Goal: Information Seeking & Learning: Learn about a topic

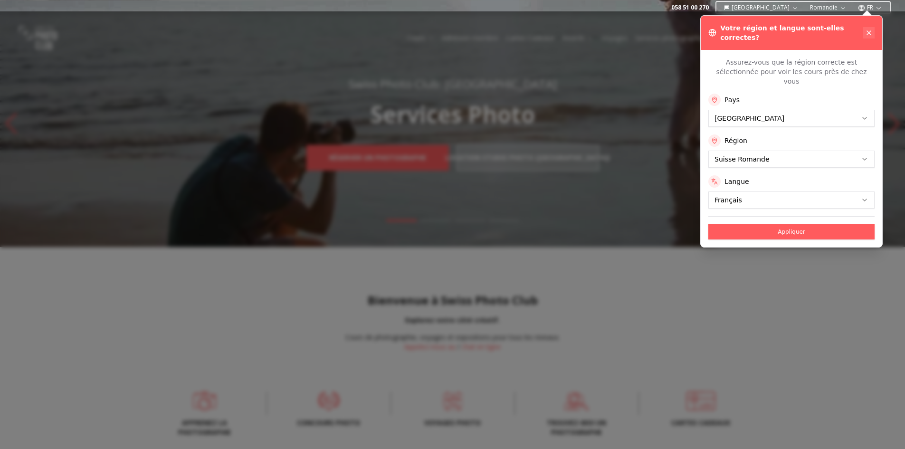
click at [867, 29] on icon at bounding box center [869, 33] width 8 height 8
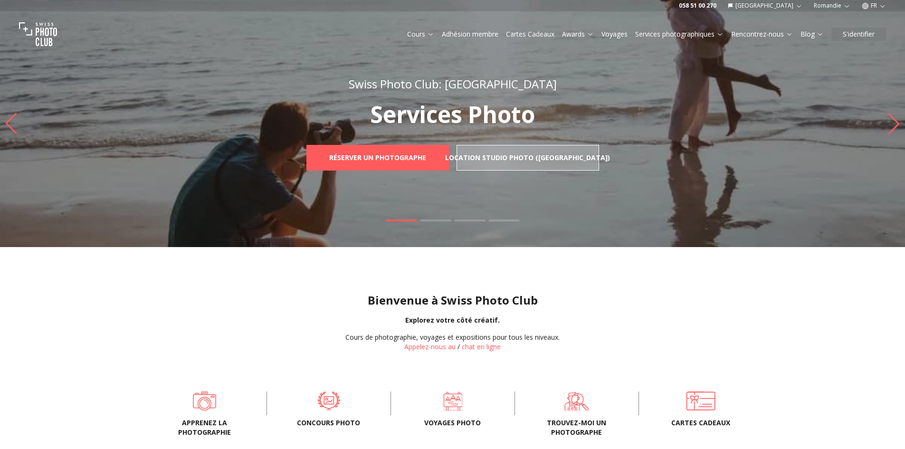
click at [420, 35] on link "Cours" at bounding box center [420, 34] width 27 height 10
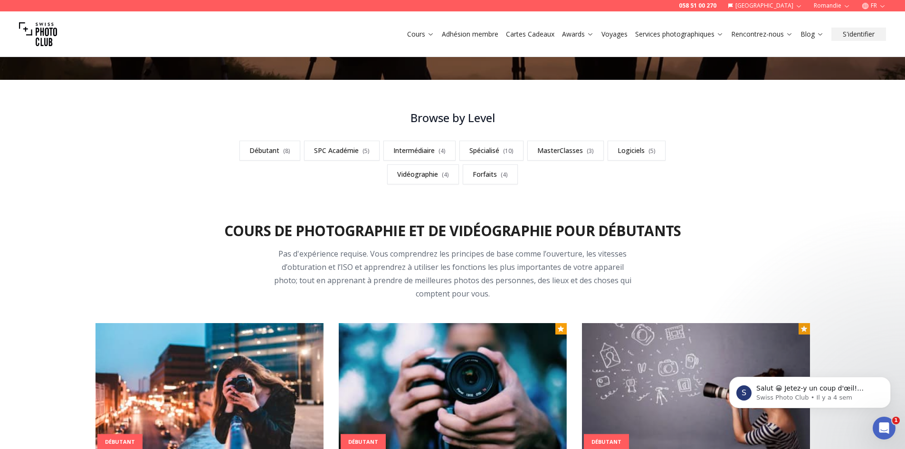
scroll to position [190, 0]
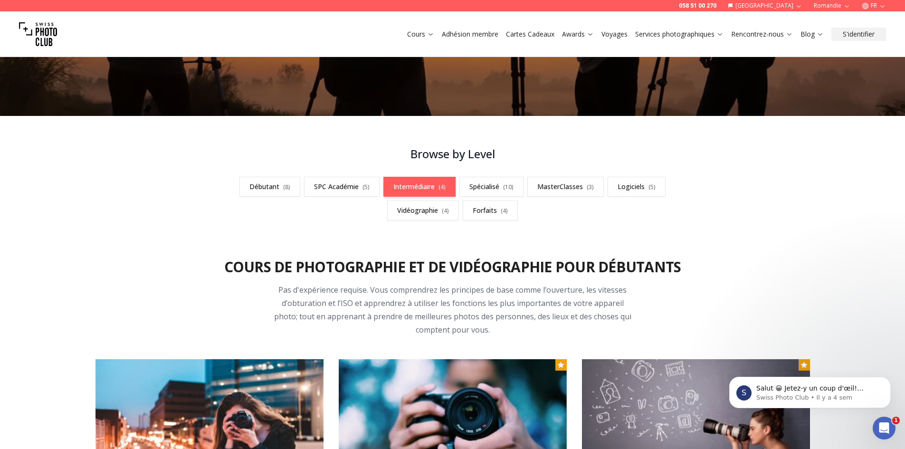
click at [423, 181] on link "Intermédiaire ( 4 )" at bounding box center [419, 187] width 72 height 20
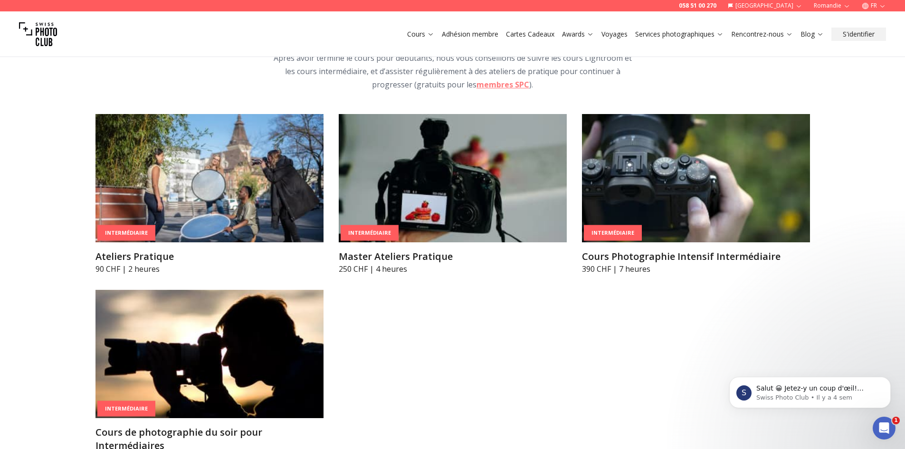
scroll to position [1612, 0]
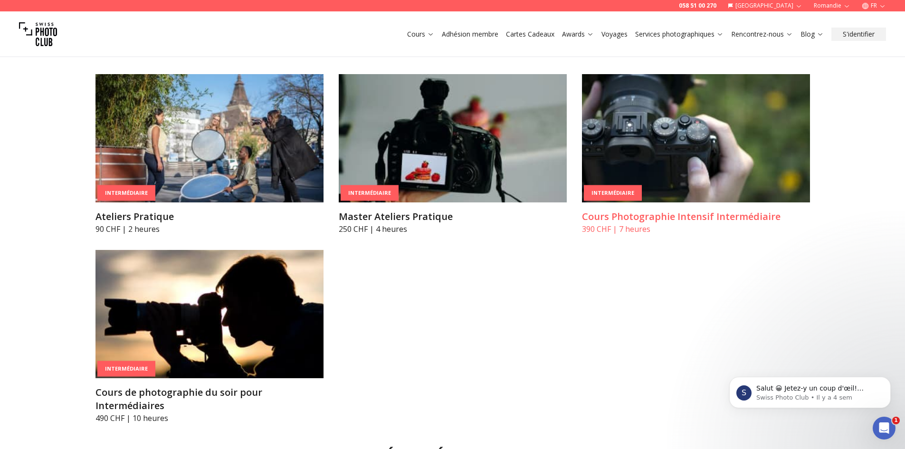
click at [752, 210] on h3 "Cours Photographie Intensif Intermédiaire" at bounding box center [696, 216] width 228 height 13
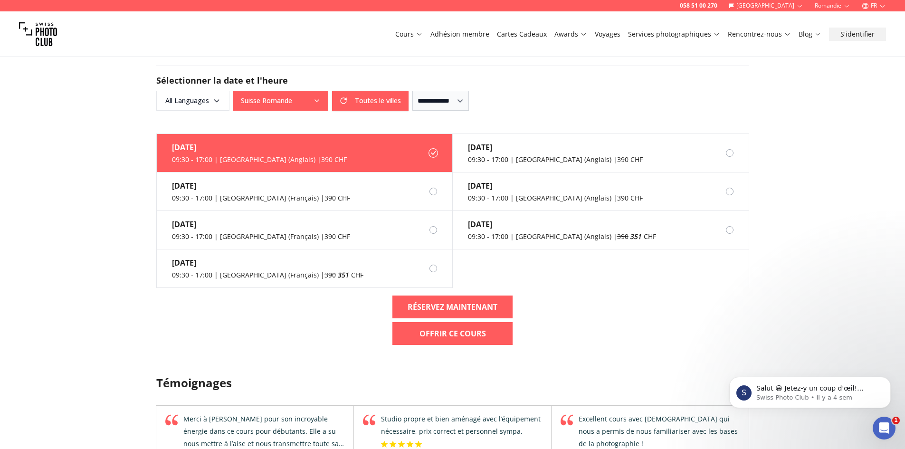
scroll to position [760, 0]
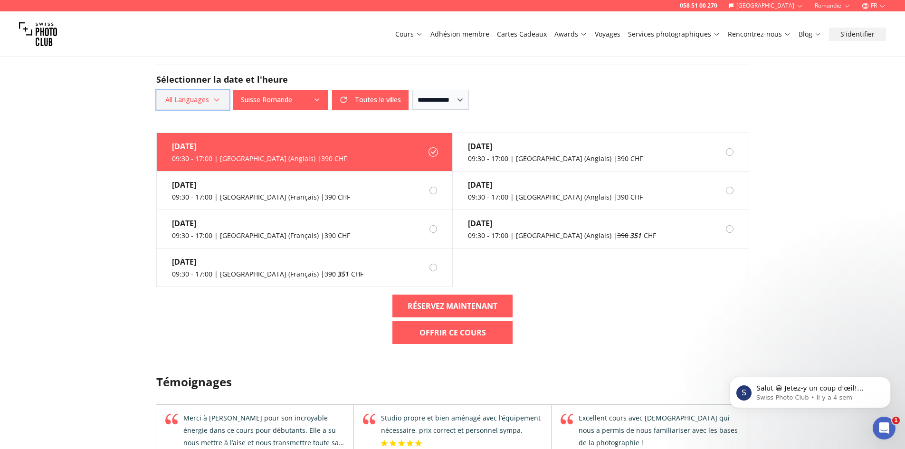
drag, startPoint x: 182, startPoint y: 97, endPoint x: 181, endPoint y: 106, distance: 9.1
click at [182, 98] on span "All Languages" at bounding box center [193, 99] width 70 height 17
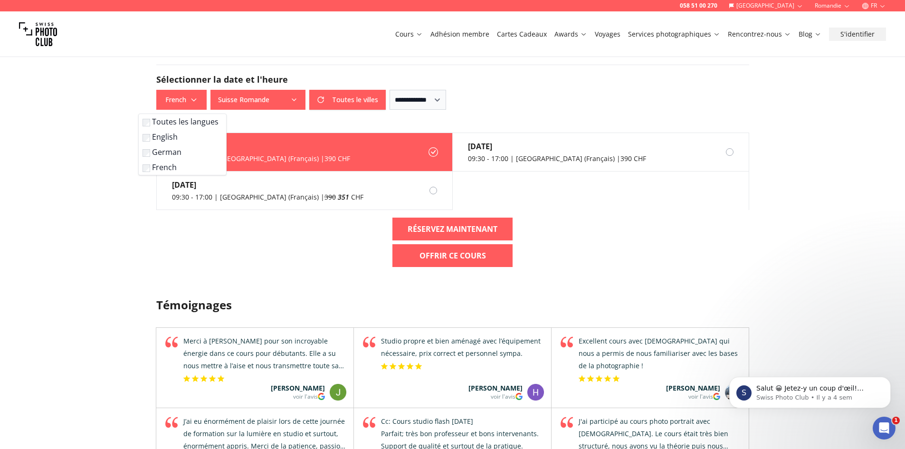
click at [118, 170] on div "058 51 00 270 Suisse Romandie FR Cours Adhésion membre Cartes Cadeaux Awards Vo…" at bounding box center [452, 165] width 905 height 1851
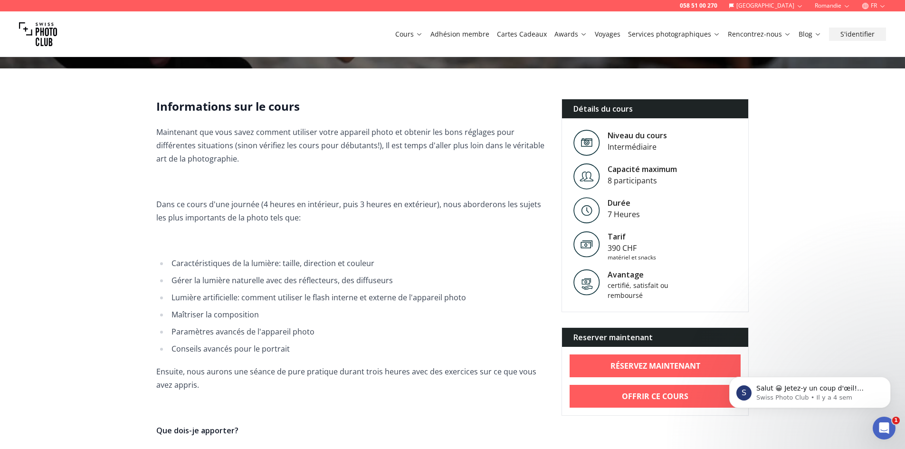
scroll to position [238, 0]
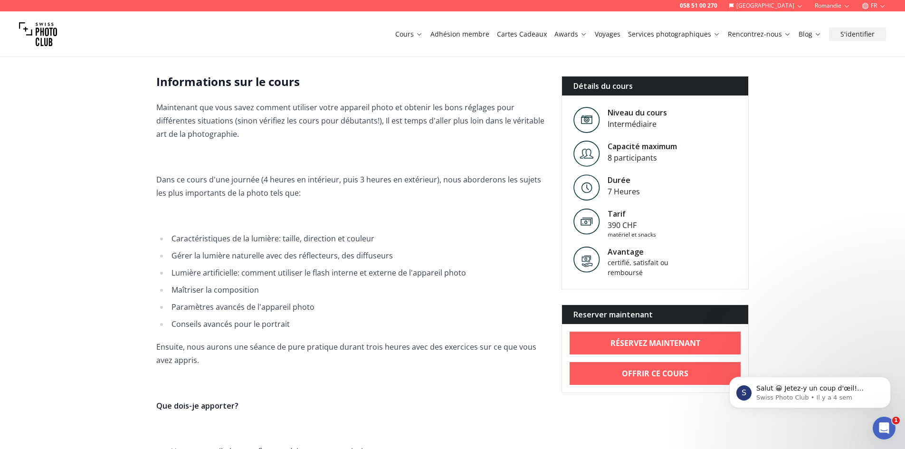
click at [414, 38] on link "Cours" at bounding box center [409, 34] width 28 height 10
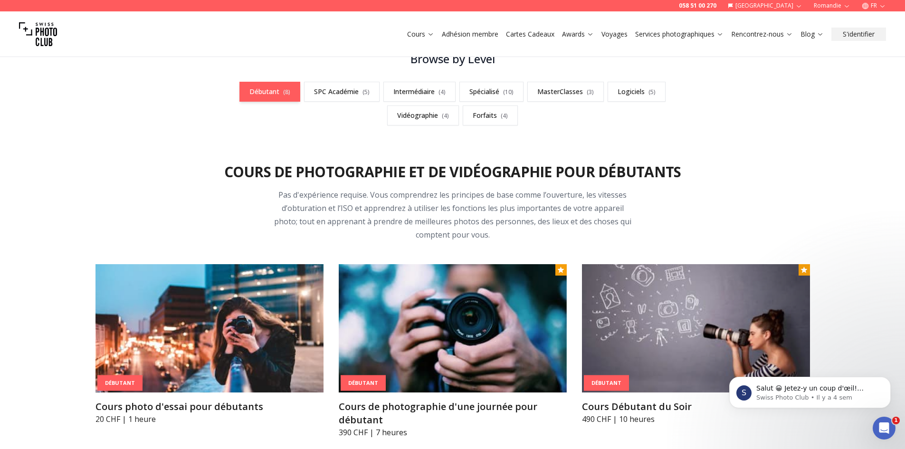
click at [268, 90] on link "Débutant ( 8 )" at bounding box center [269, 92] width 61 height 20
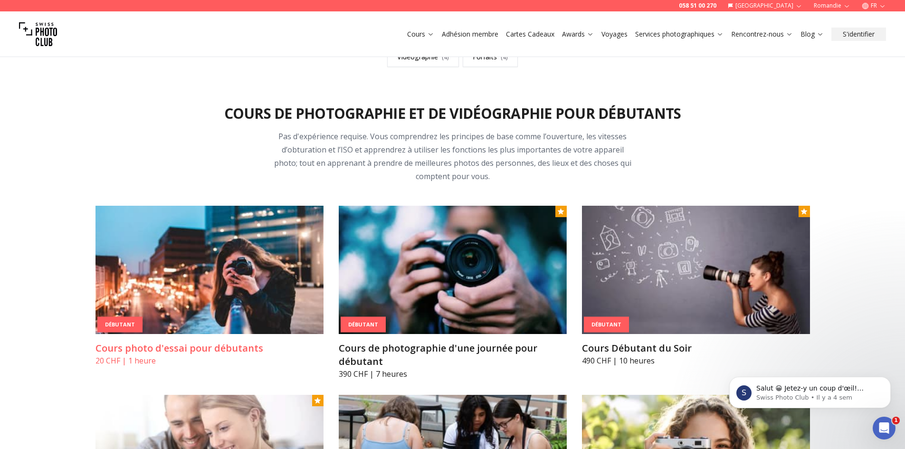
scroll to position [380, 0]
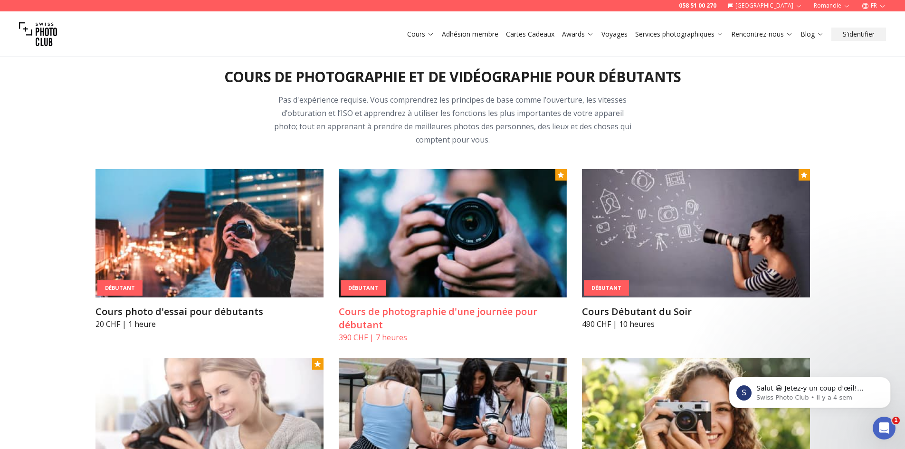
click at [441, 313] on h3 "Cours de photographie d'une journée pour débutant" at bounding box center [453, 318] width 228 height 27
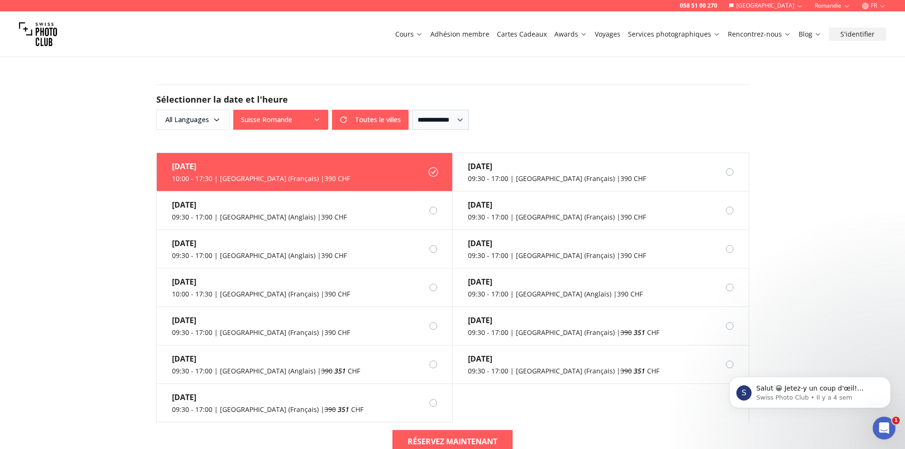
scroll to position [808, 0]
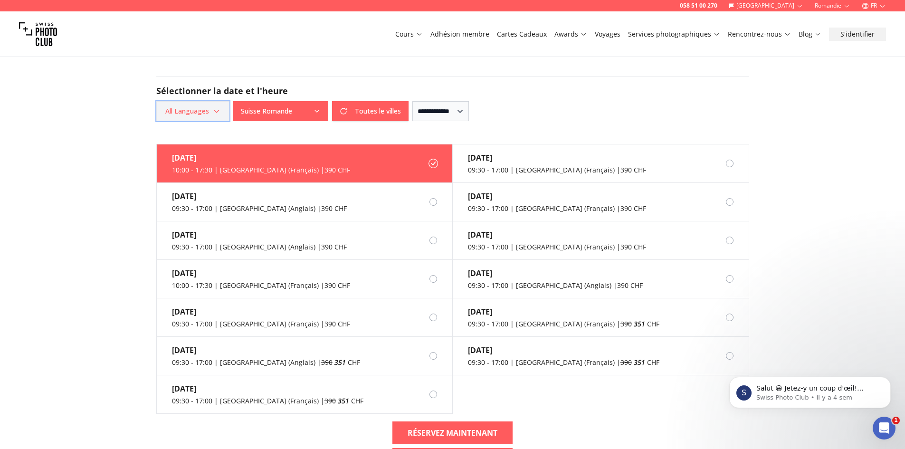
click at [174, 103] on span "All Languages" at bounding box center [193, 111] width 70 height 17
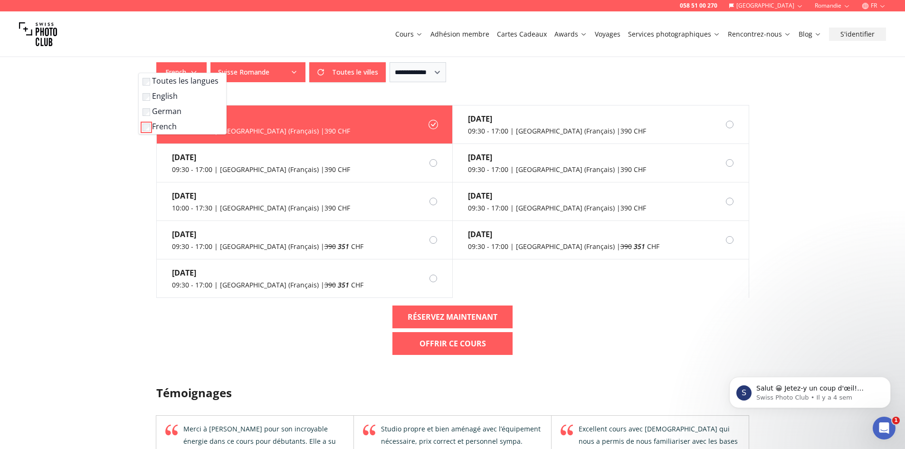
scroll to position [855, 0]
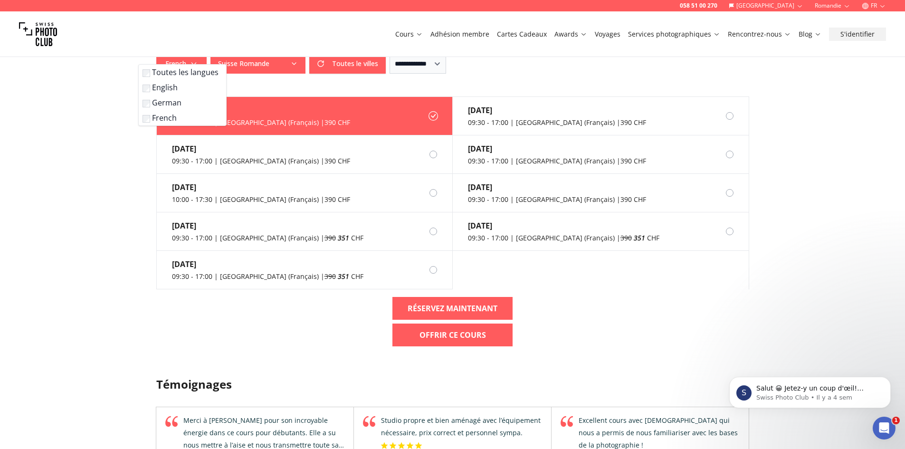
click at [80, 162] on div "058 51 00 270 Suisse Romandie FR Cours Adhésion membre Cartes Cadeaux Awards Vo…" at bounding box center [452, 158] width 905 height 2026
click at [730, 112] on div at bounding box center [730, 116] width 8 height 8
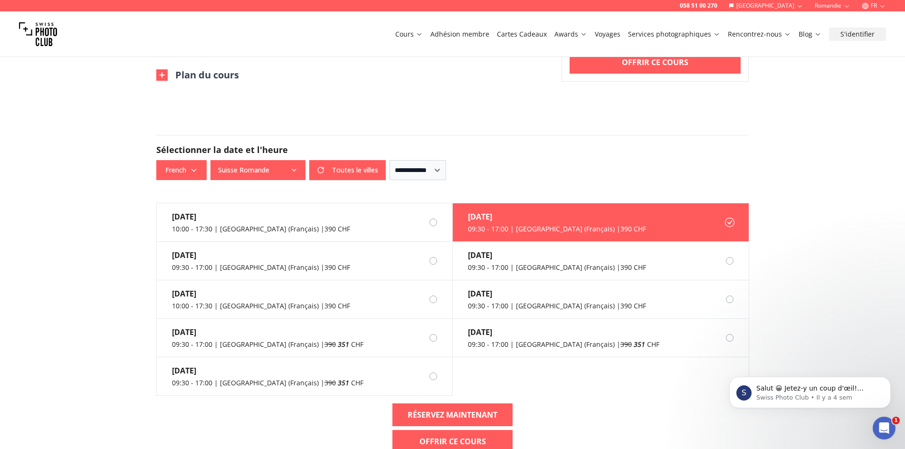
scroll to position [665, 0]
